Goal: Download file/media

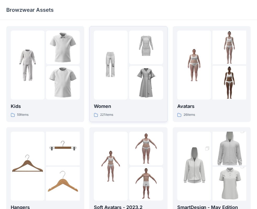
click at [102, 90] on div at bounding box center [111, 65] width 34 height 69
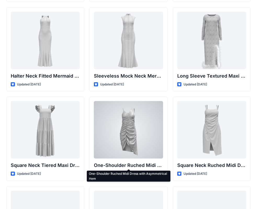
scroll to position [286, 0]
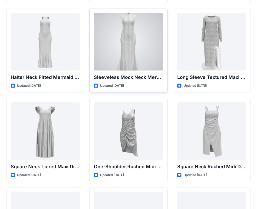
click at [127, 59] on div at bounding box center [128, 42] width 69 height 58
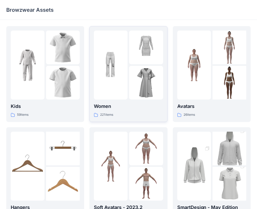
click at [108, 80] on div at bounding box center [111, 65] width 34 height 69
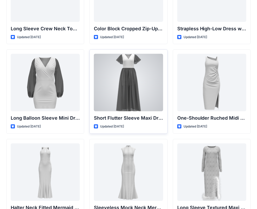
scroll to position [156, 0]
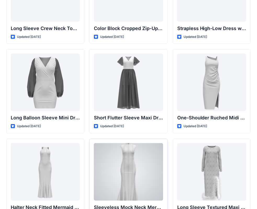
click at [119, 188] on div at bounding box center [128, 172] width 69 height 58
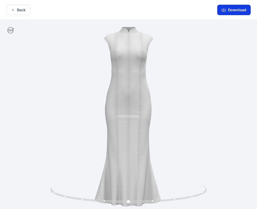
click at [231, 9] on button "Download" at bounding box center [233, 10] width 33 height 10
